Goal: Task Accomplishment & Management: Use online tool/utility

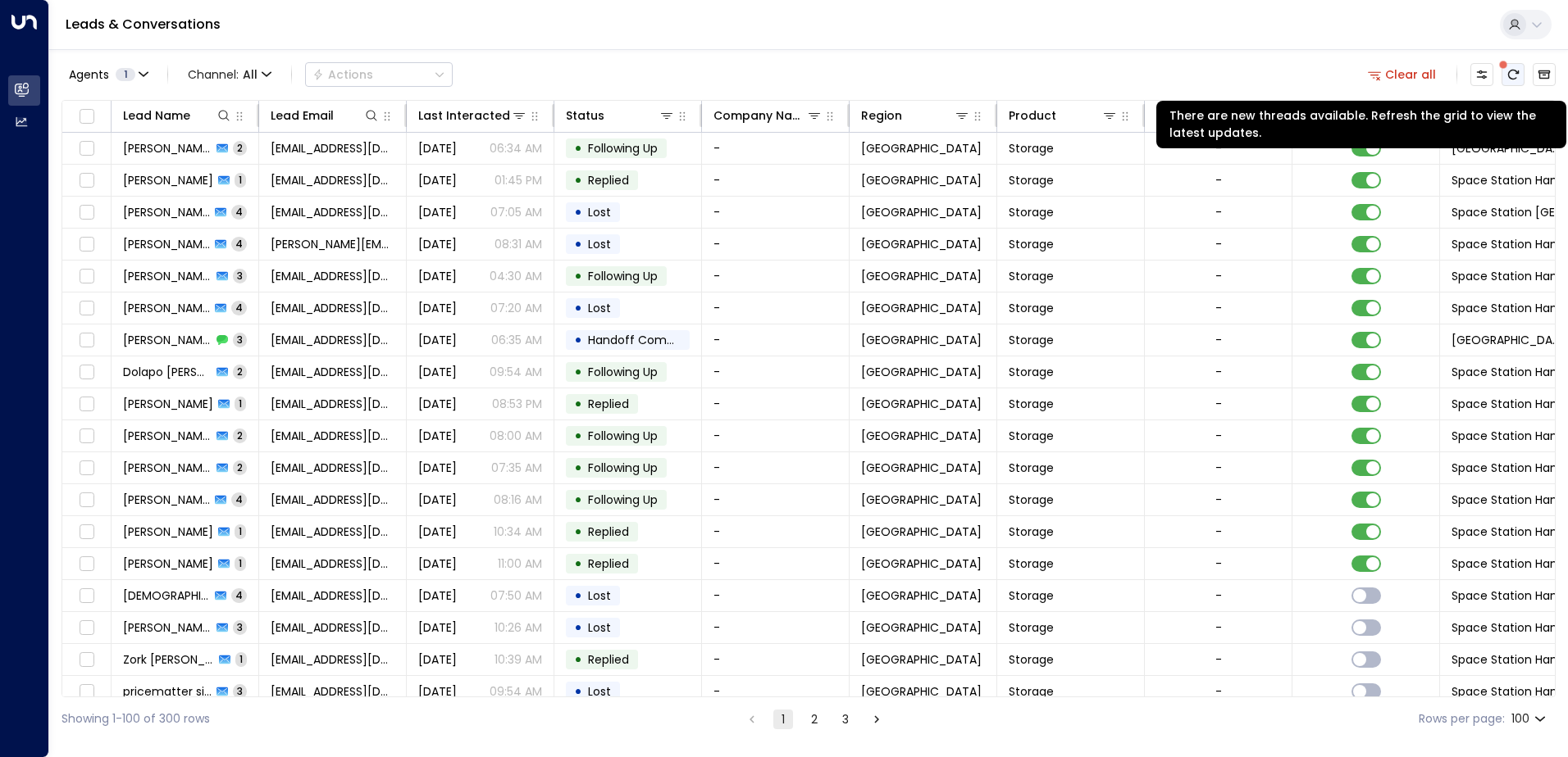
click at [1517, 70] on icon "There are new threads available. Refresh the grid to view the latest updates." at bounding box center [1512, 74] width 13 height 13
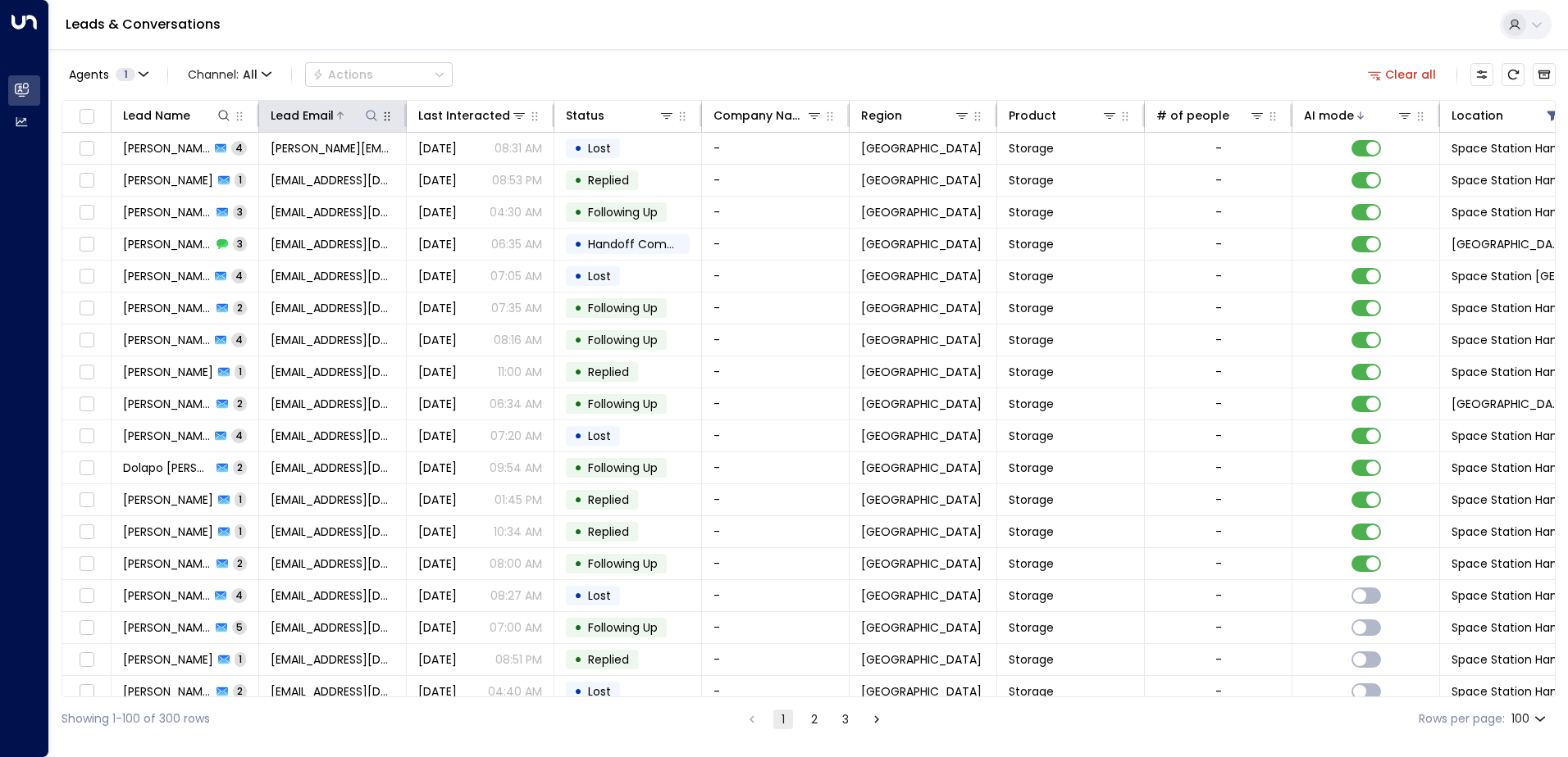
click at [372, 118] on icon at bounding box center [371, 115] width 13 height 13
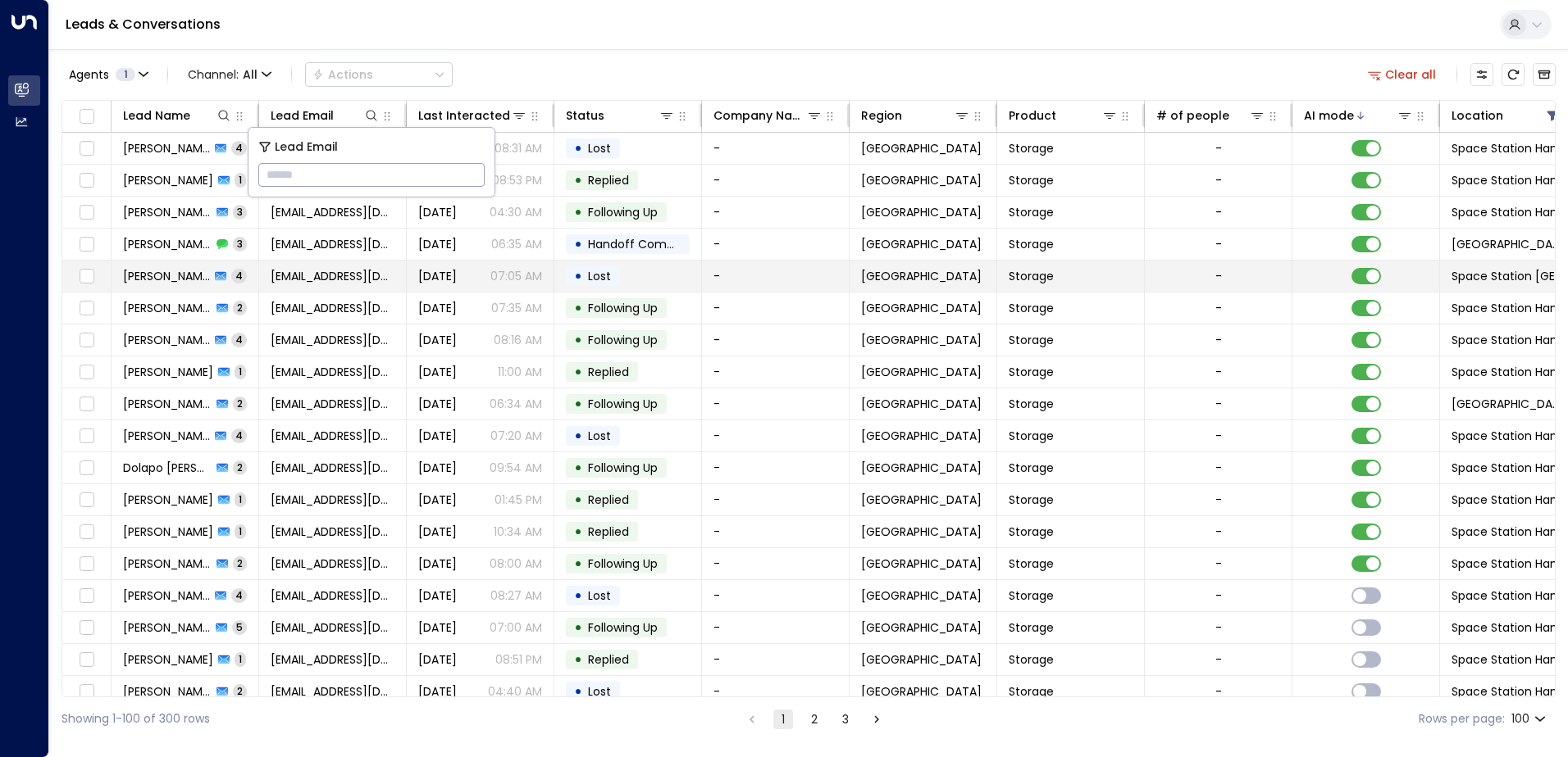
type input "**********"
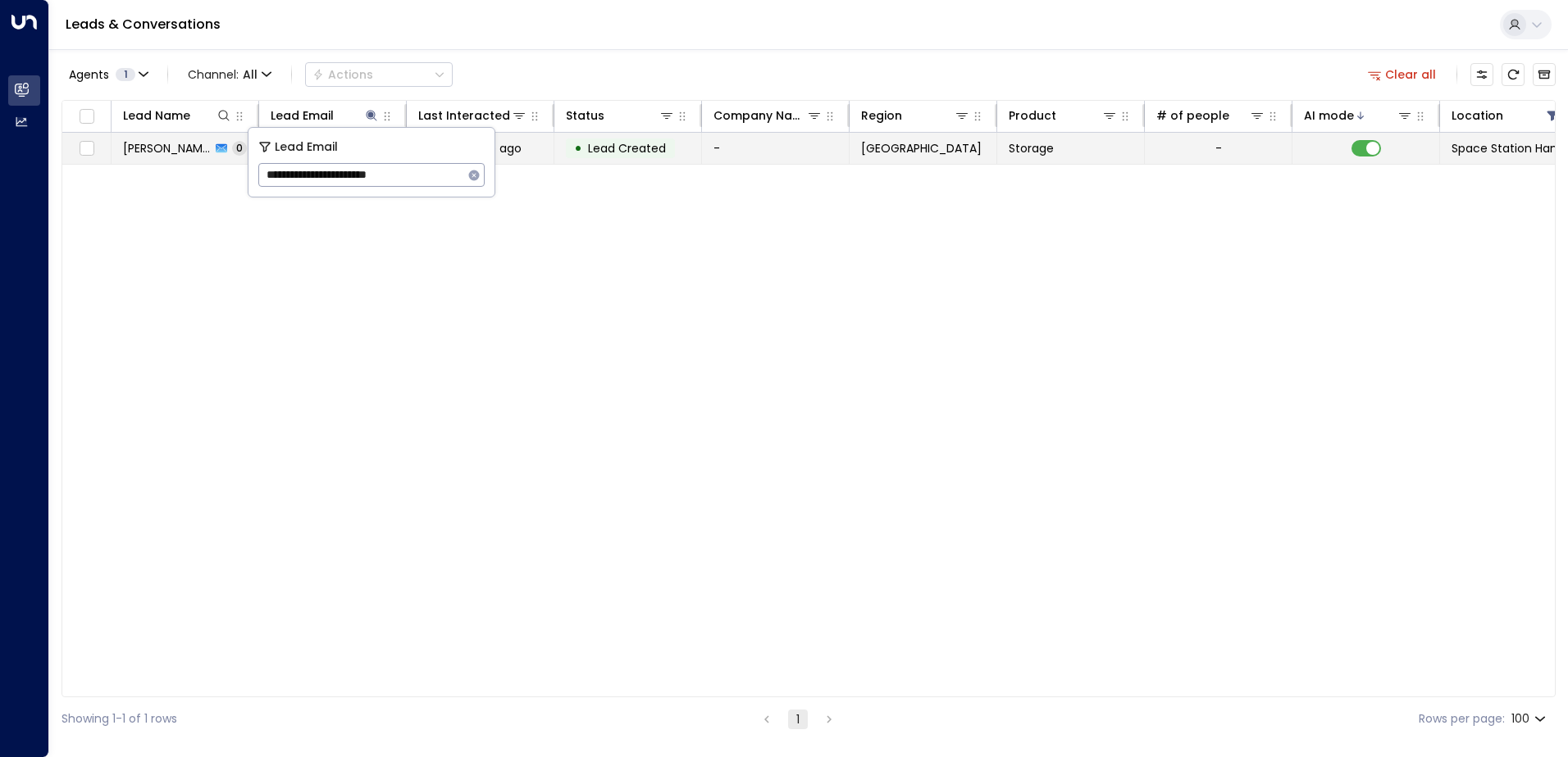
click at [531, 152] on div "half a minute ago" at bounding box center [479, 148] width 124 height 17
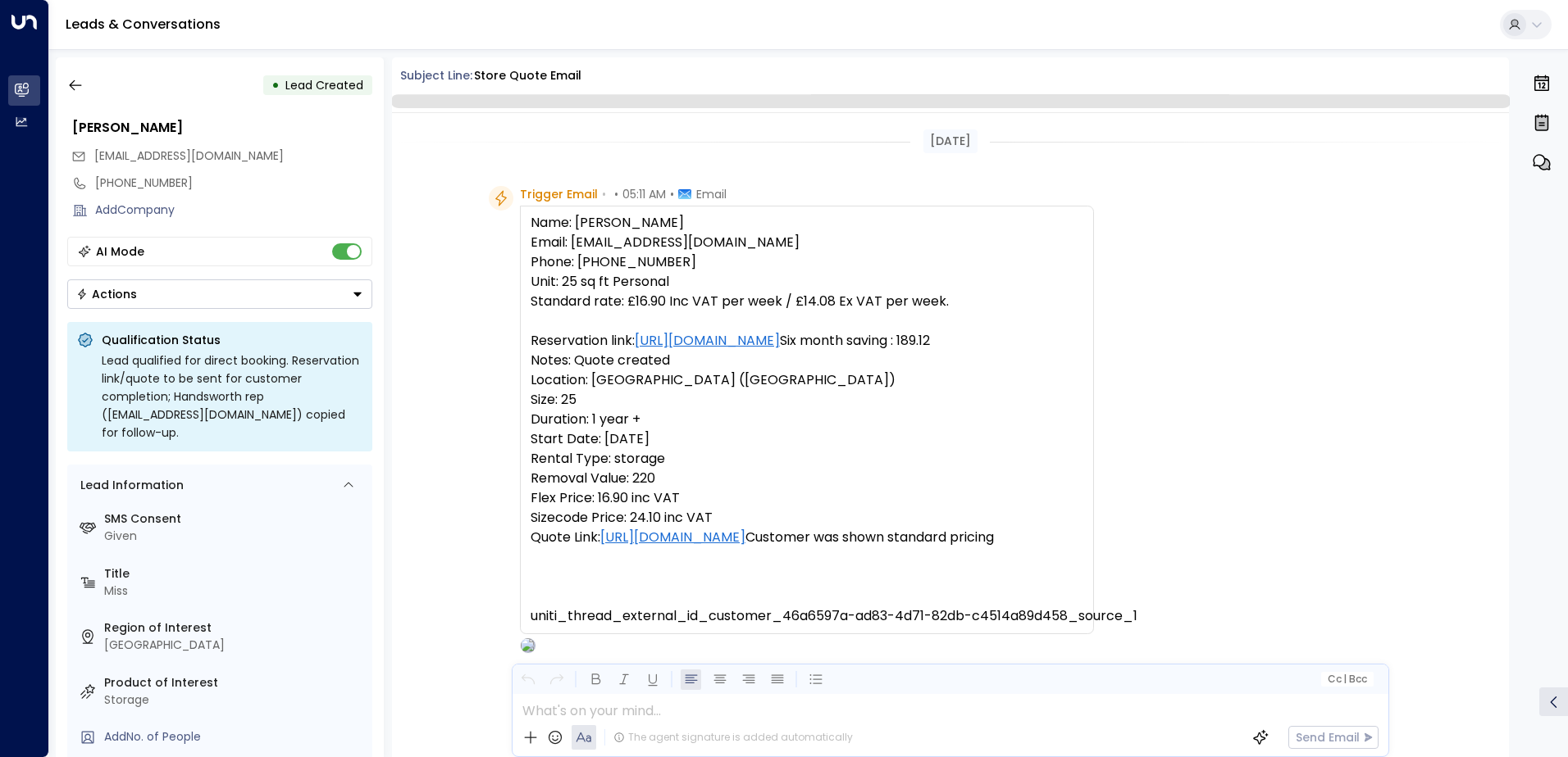
scroll to position [100, 0]
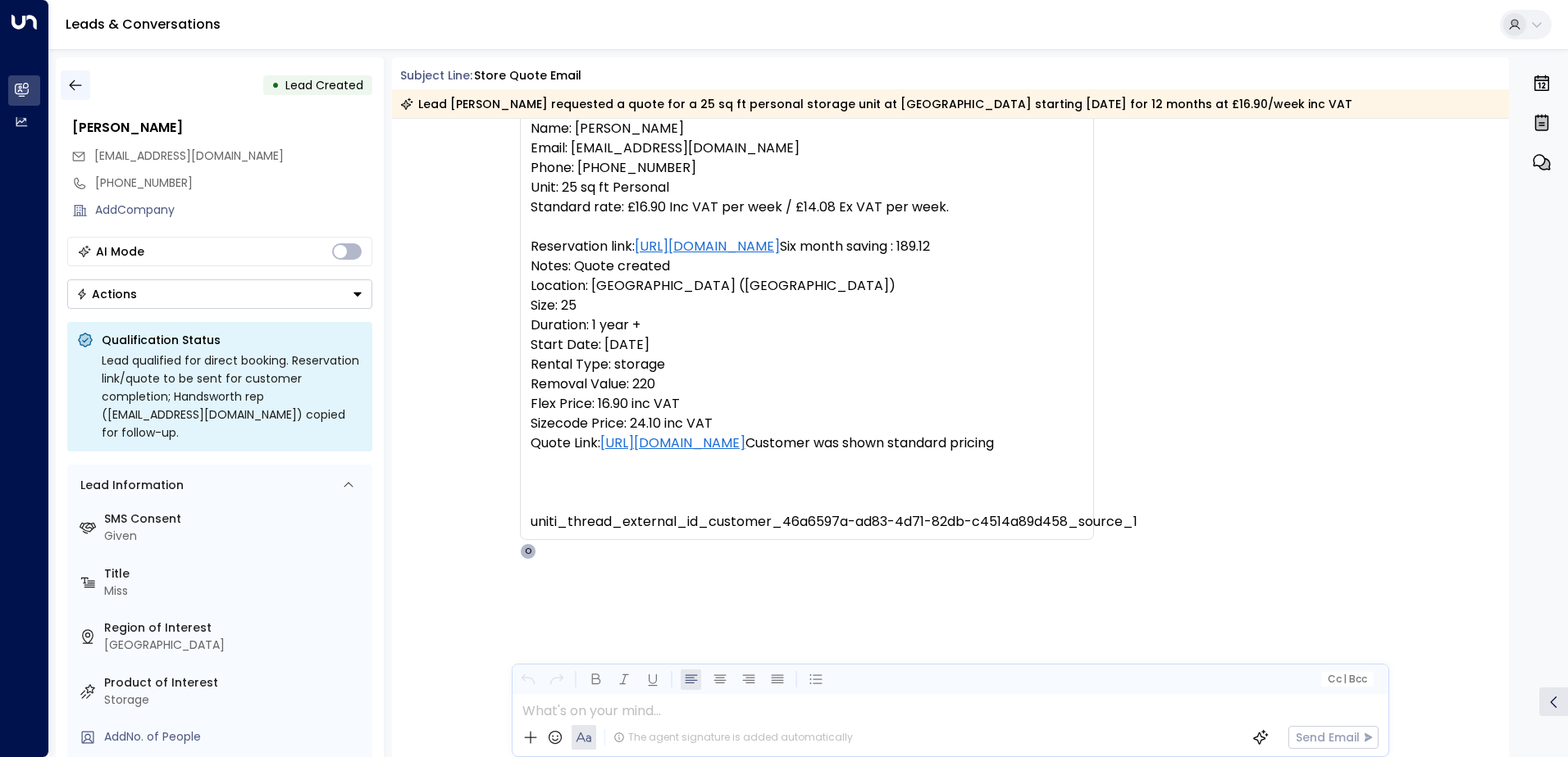
click at [79, 84] on icon "button" at bounding box center [75, 85] width 17 height 17
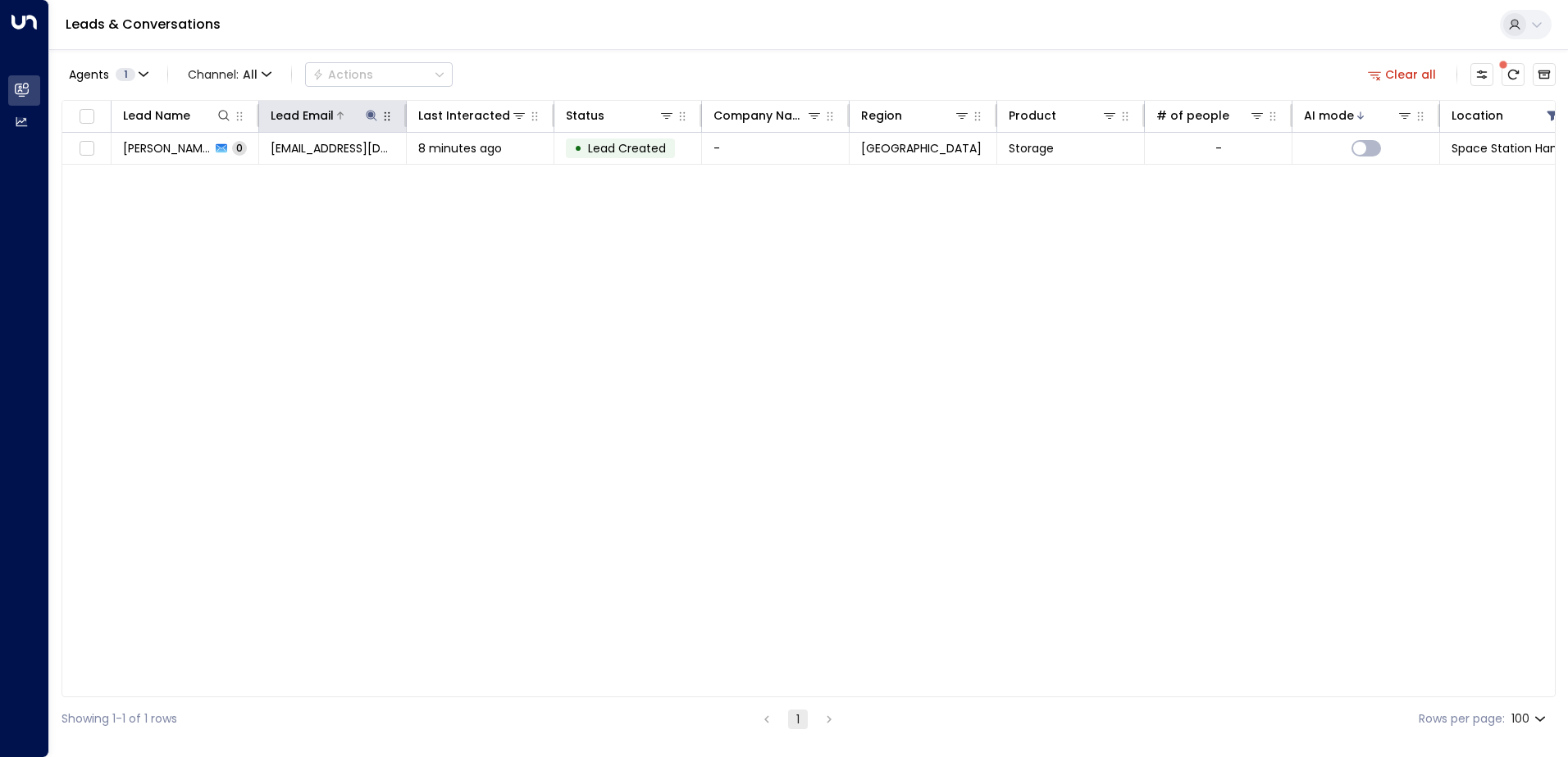
click at [371, 113] on icon at bounding box center [371, 115] width 11 height 11
click at [473, 174] on icon "button" at bounding box center [473, 175] width 13 height 13
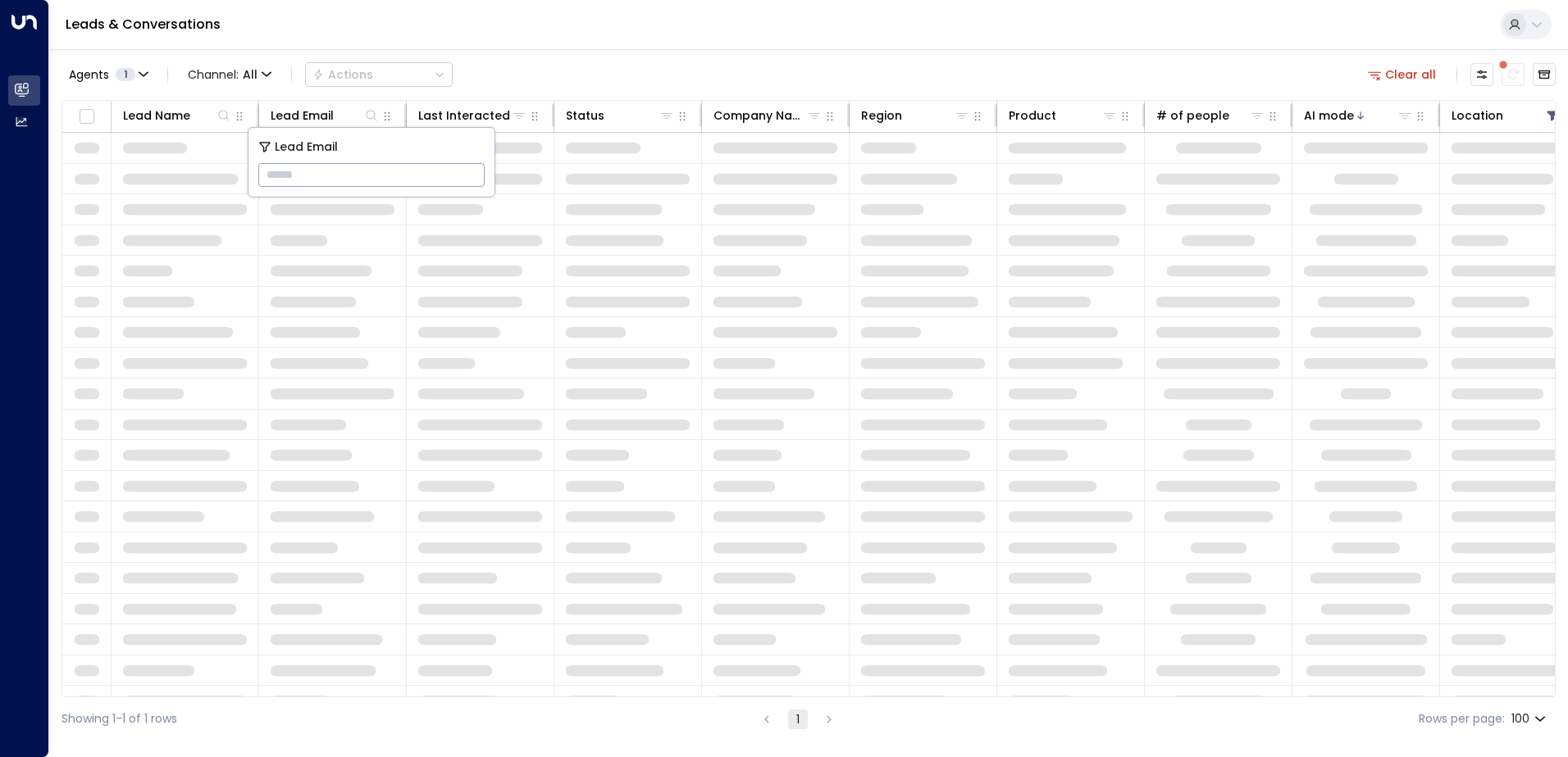
click at [569, 64] on div "Agents 1 Channel: All Actions Clear all" at bounding box center [808, 74] width 1494 height 34
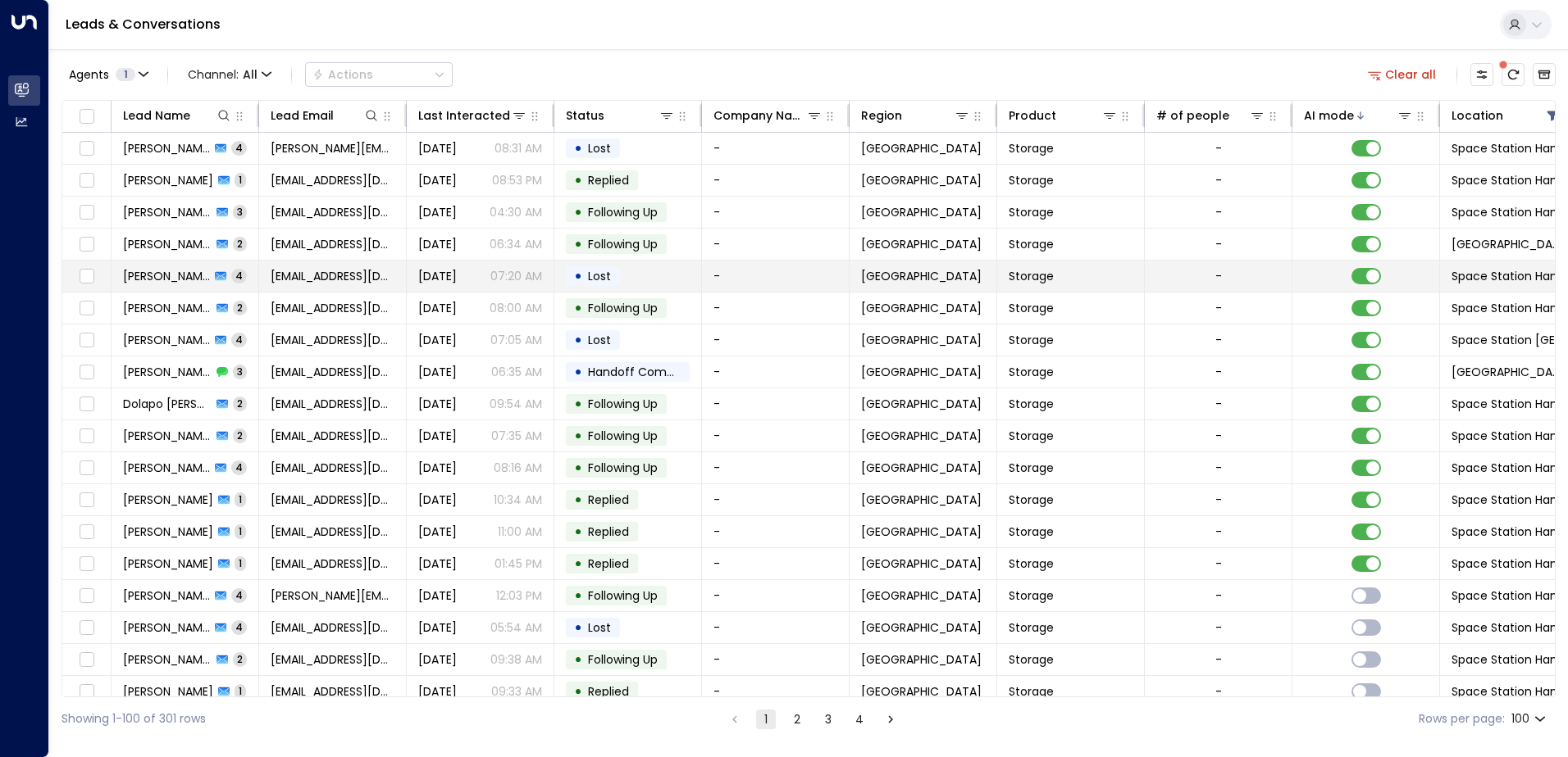
click at [179, 283] on span "[PERSON_NAME]" at bounding box center [166, 276] width 87 height 17
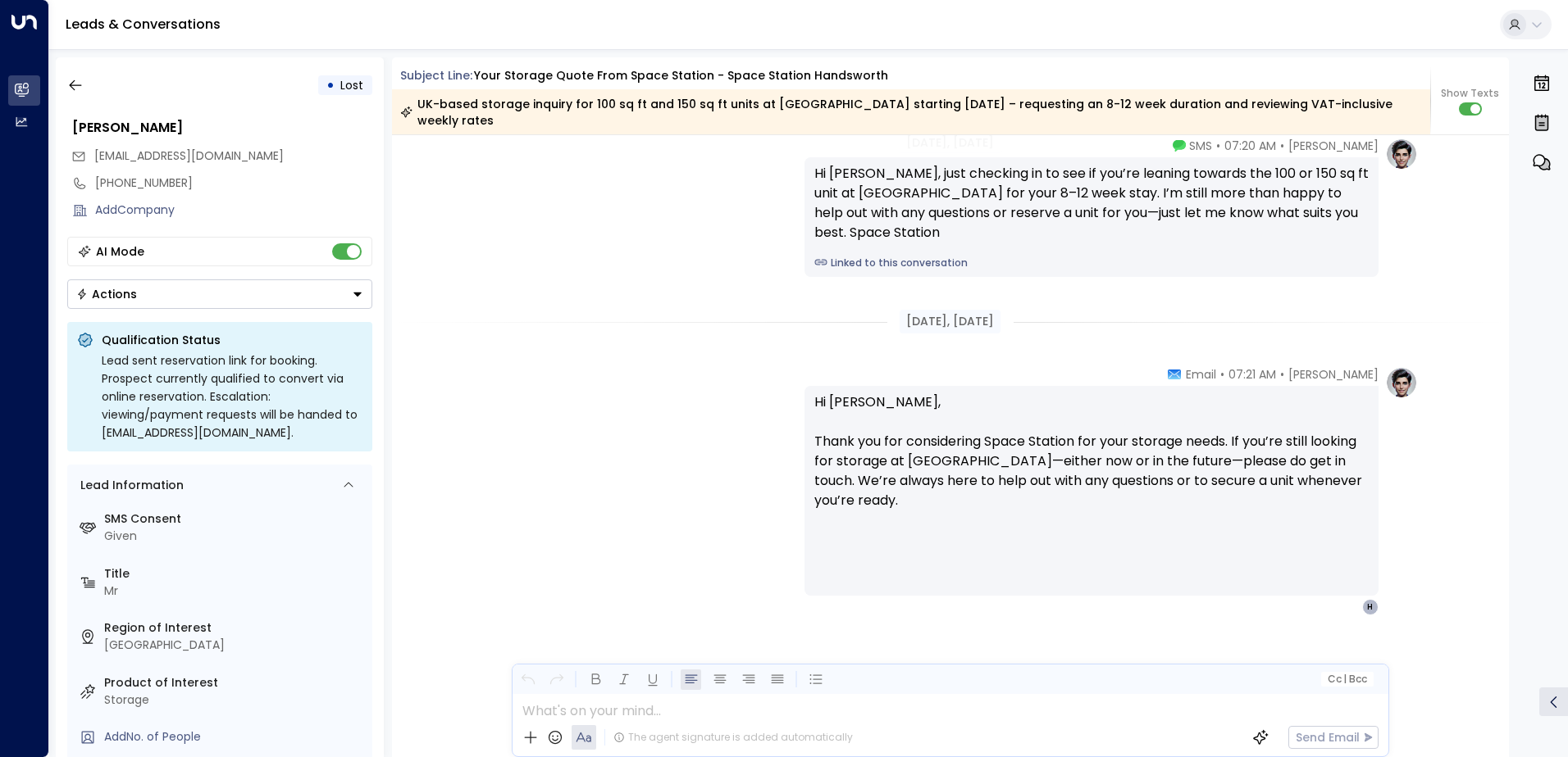
scroll to position [3356, 0]
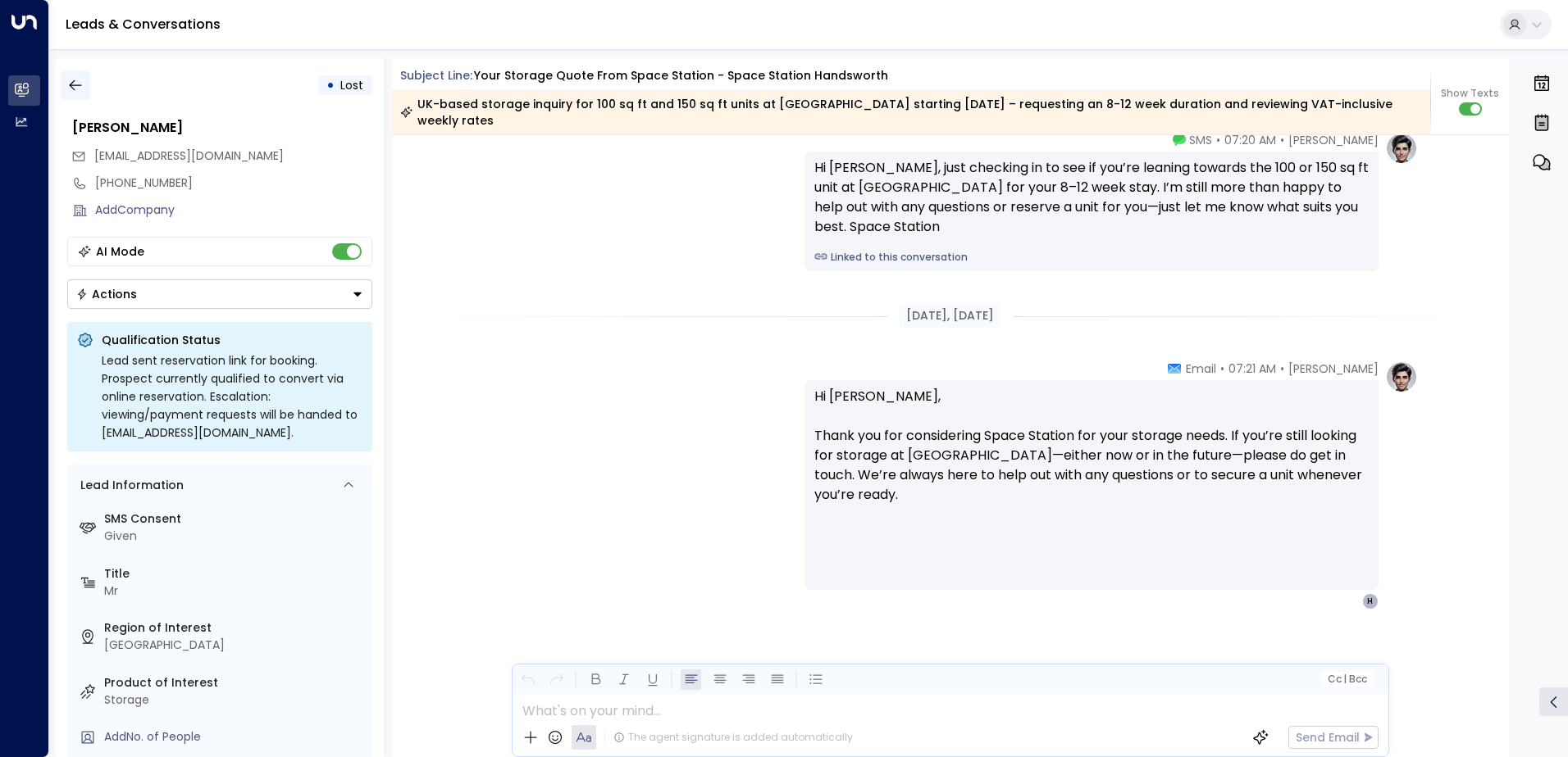
click at [78, 98] on button "button" at bounding box center [75, 85] width 30 height 30
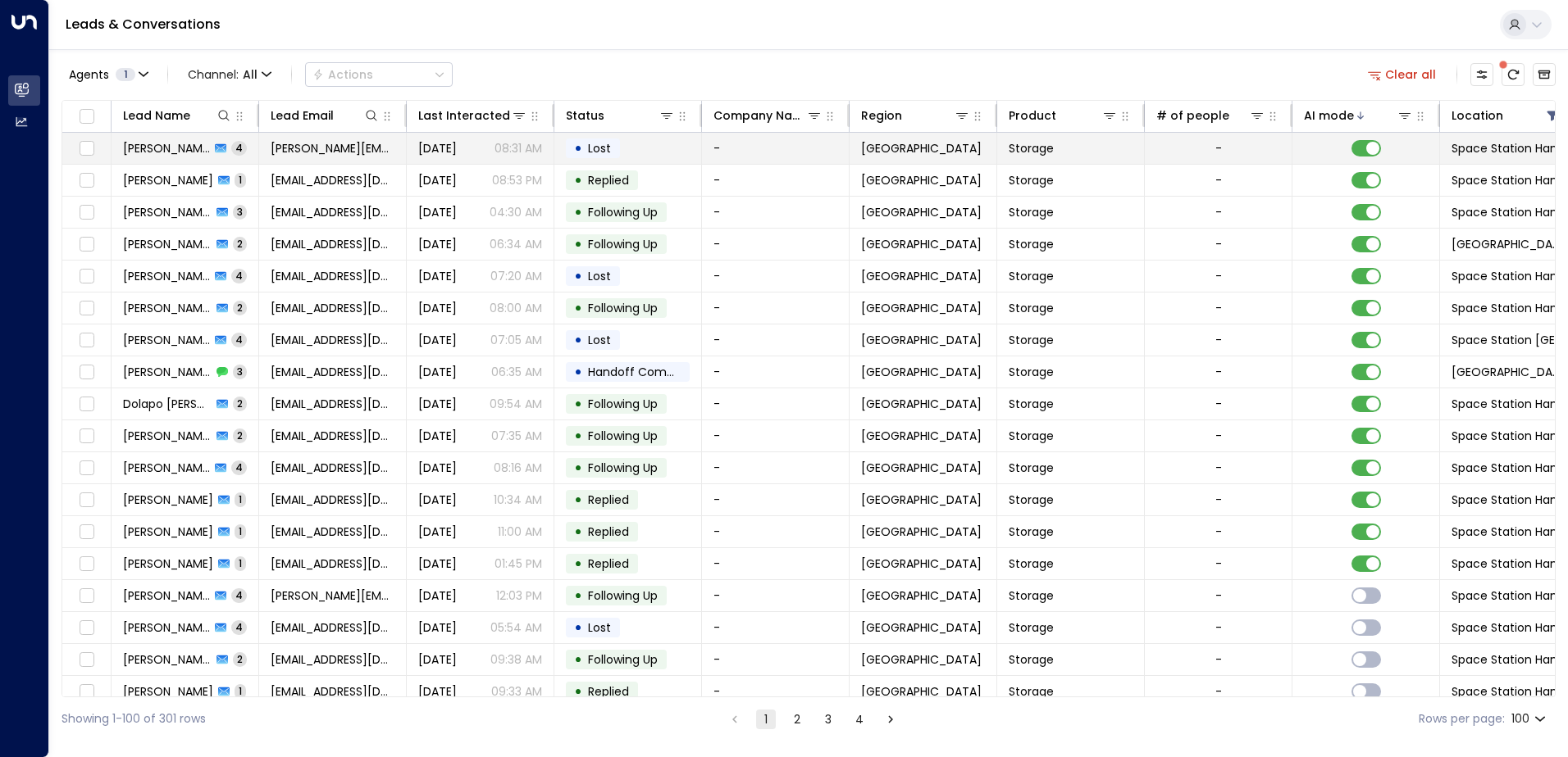
click at [244, 145] on td "[PERSON_NAME] 4" at bounding box center [185, 149] width 147 height 32
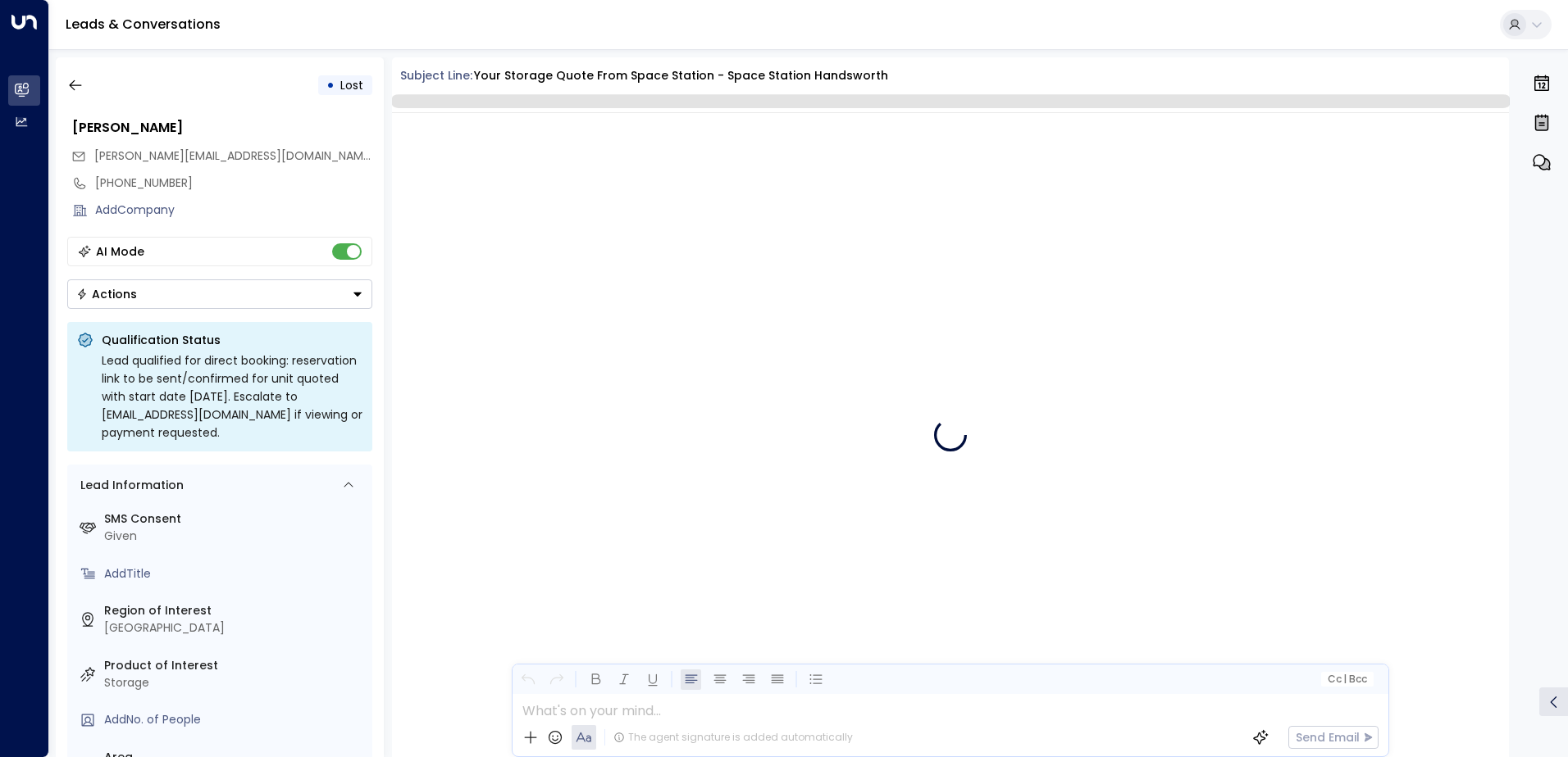
scroll to position [3428, 0]
